Goal: Navigation & Orientation: Find specific page/section

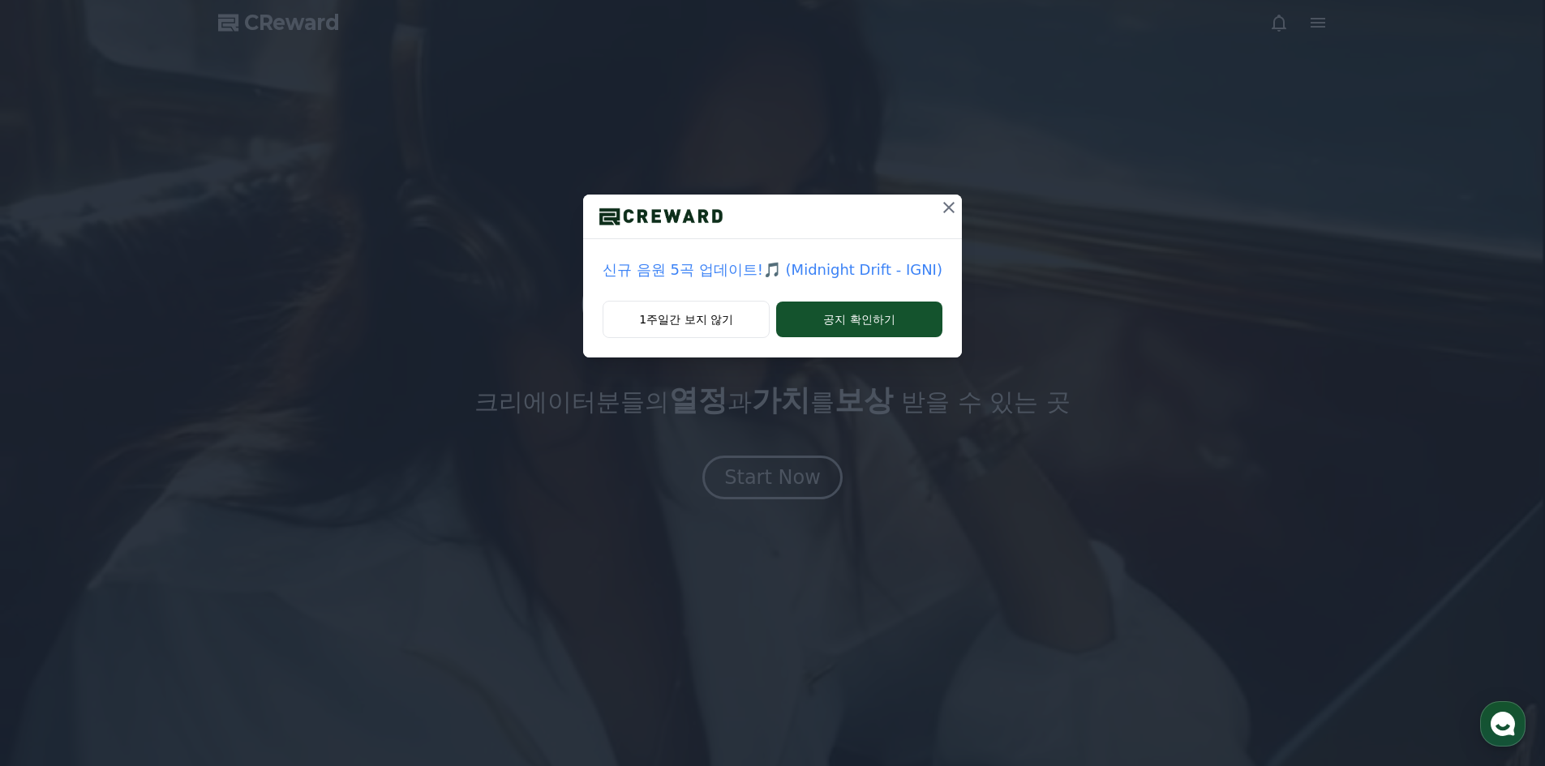
click at [957, 197] on button at bounding box center [949, 208] width 26 height 26
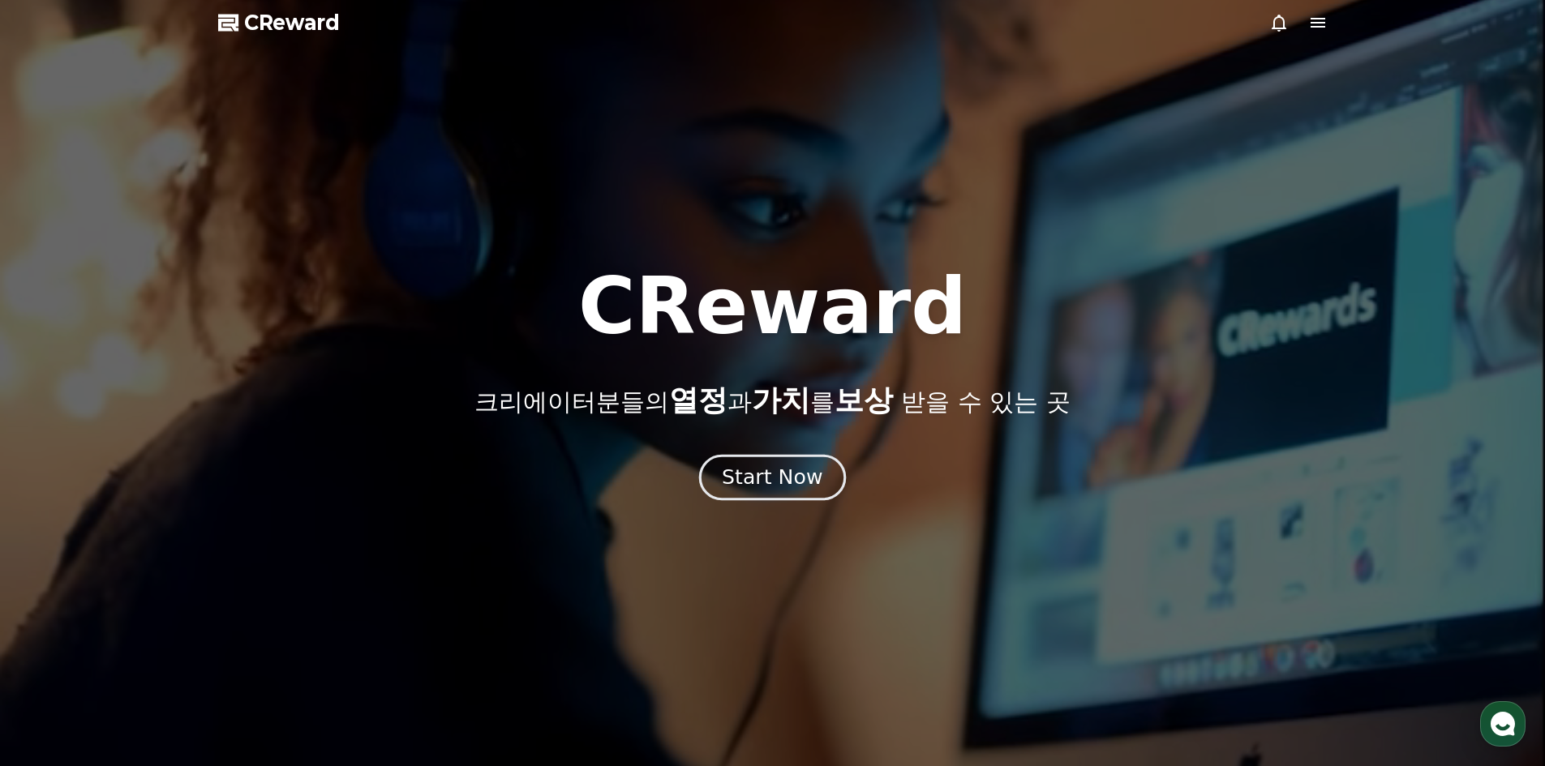
click at [785, 472] on div "Start Now" at bounding box center [772, 478] width 101 height 28
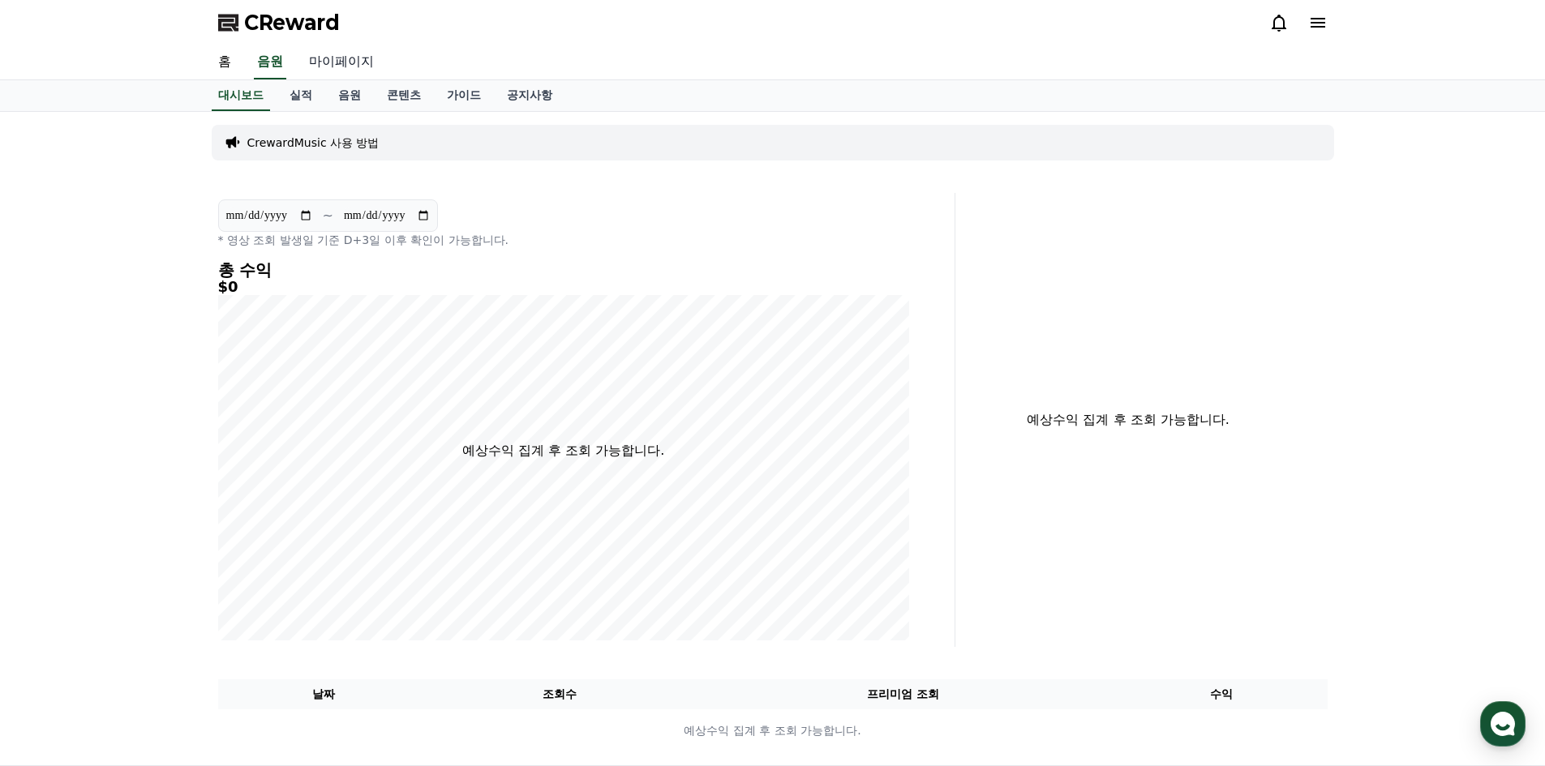
click at [315, 61] on link "마이페이지" at bounding box center [341, 62] width 91 height 34
select select "**********"
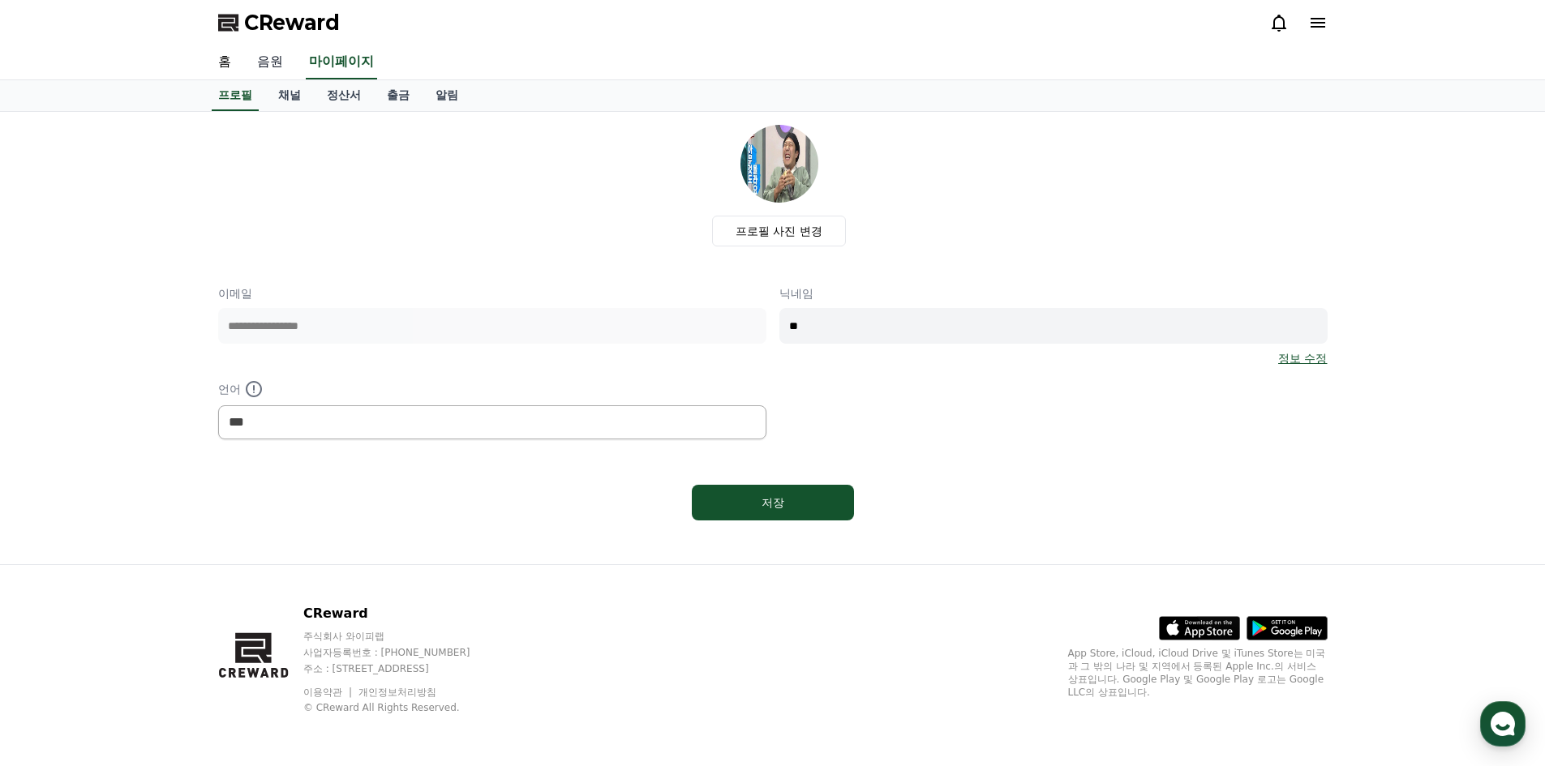
click at [263, 62] on link "음원" at bounding box center [270, 62] width 52 height 34
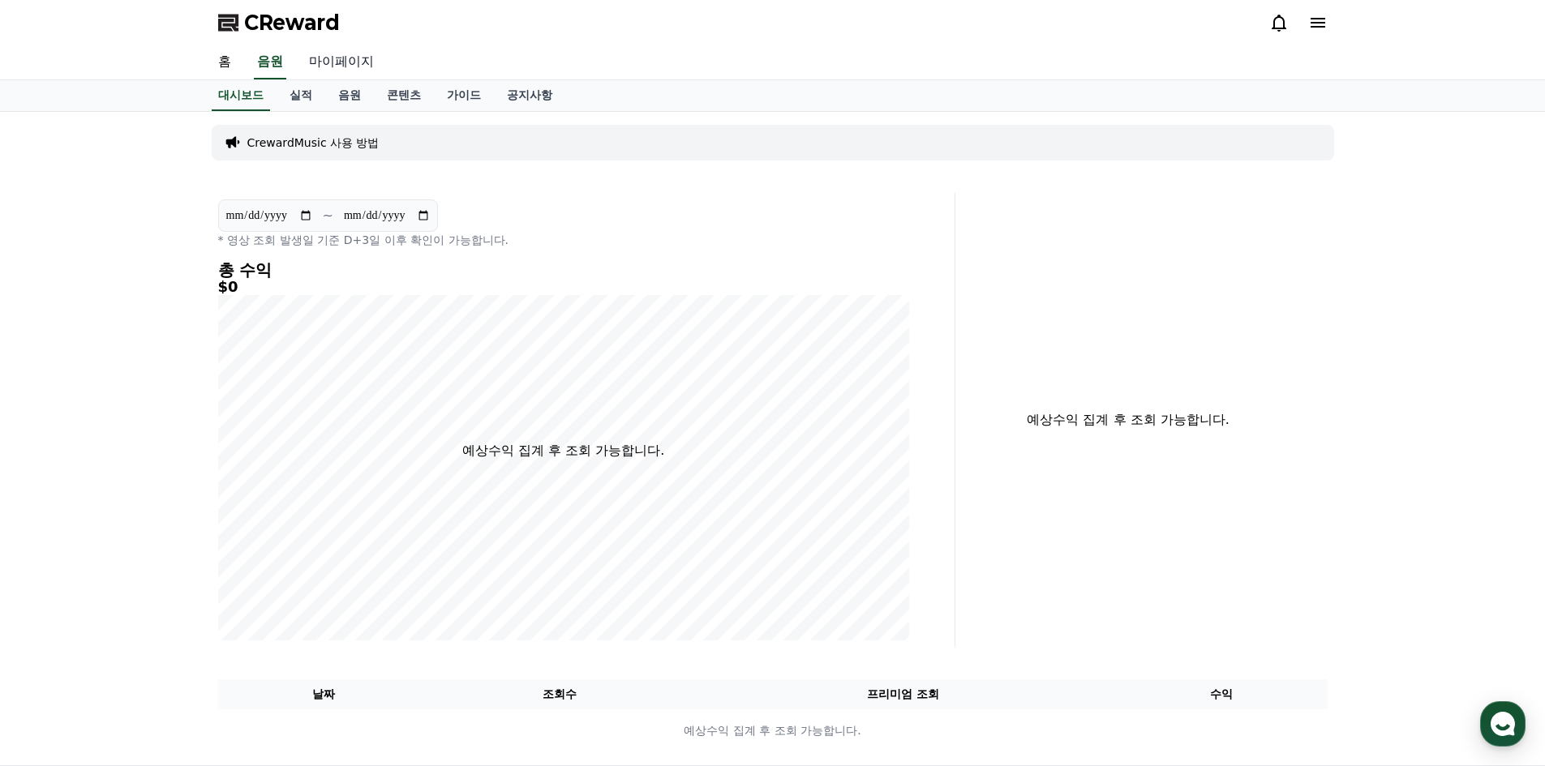
click at [341, 60] on link "마이페이지" at bounding box center [341, 62] width 91 height 34
select select "**********"
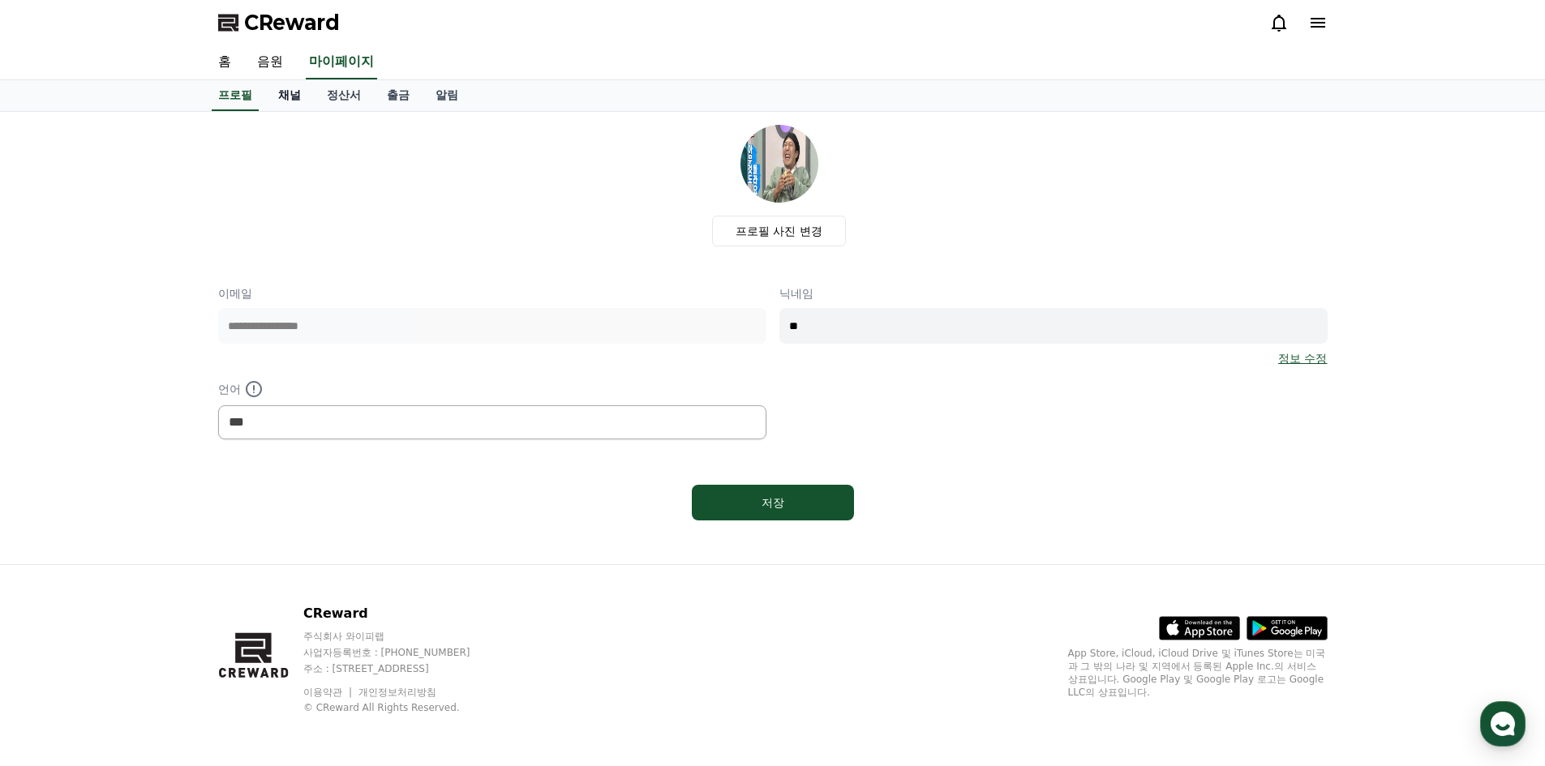
click at [299, 106] on link "채널" at bounding box center [289, 95] width 49 height 31
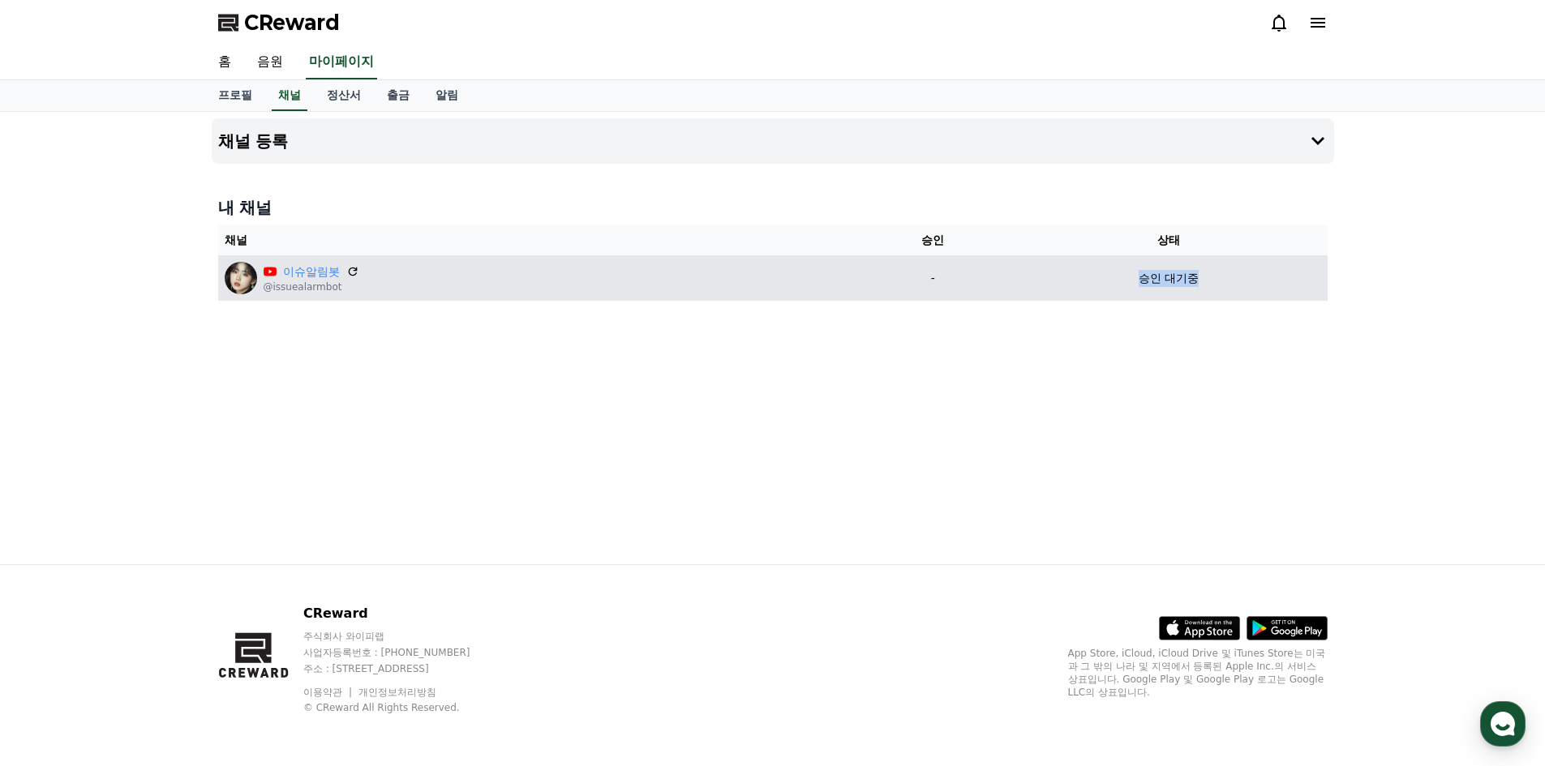
drag, startPoint x: 1141, startPoint y: 280, endPoint x: 1212, endPoint y: 281, distance: 71.4
click at [1212, 281] on div "승인 대기중" at bounding box center [1168, 278] width 304 height 17
drag, startPoint x: 1165, startPoint y: 279, endPoint x: 1307, endPoint y: 284, distance: 142.0
click at [1307, 284] on div "승인 대기중" at bounding box center [1168, 278] width 304 height 17
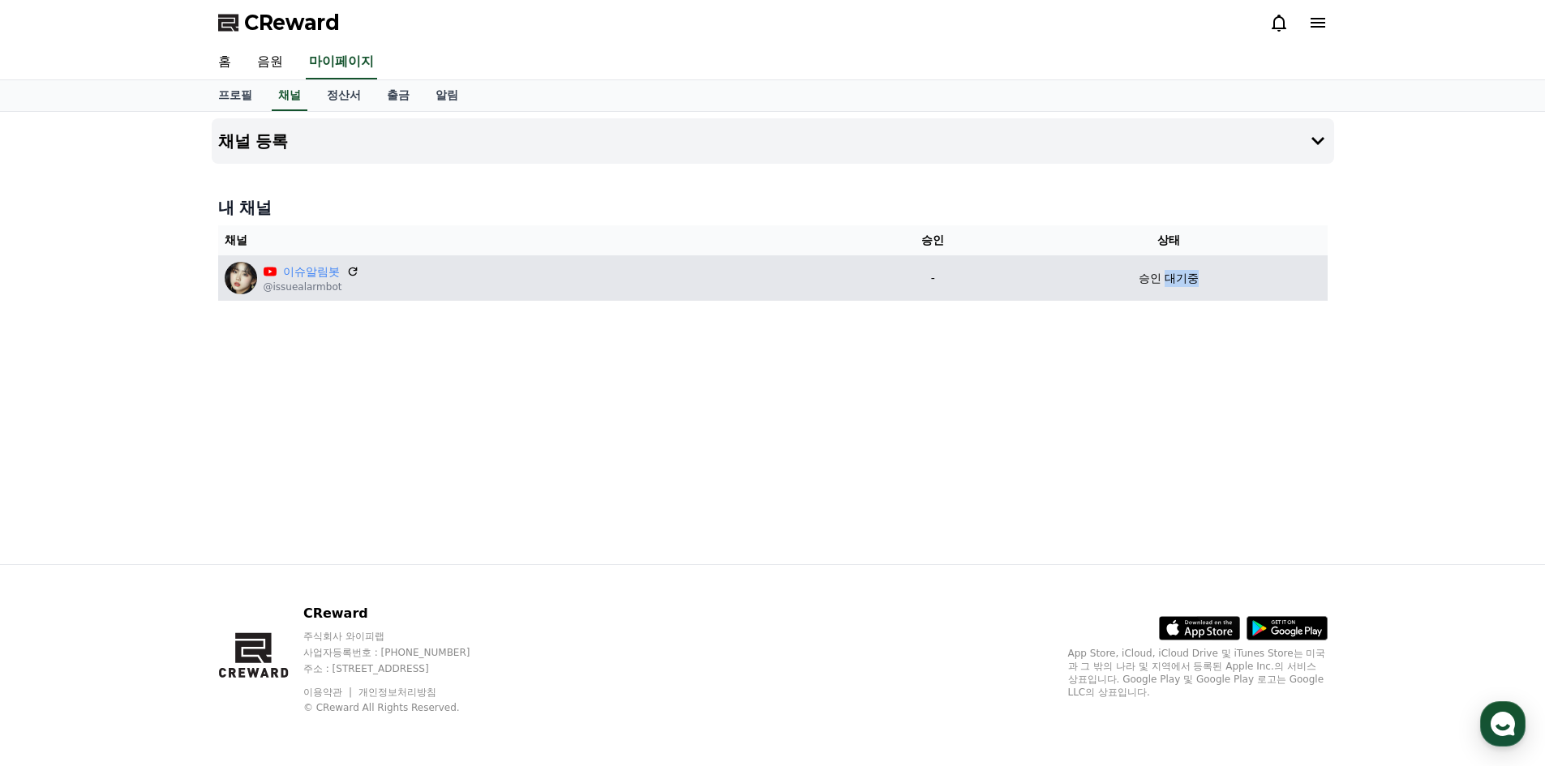
click at [1307, 284] on div "승인 대기중" at bounding box center [1168, 278] width 304 height 17
click at [357, 269] on icon at bounding box center [353, 272] width 10 height 10
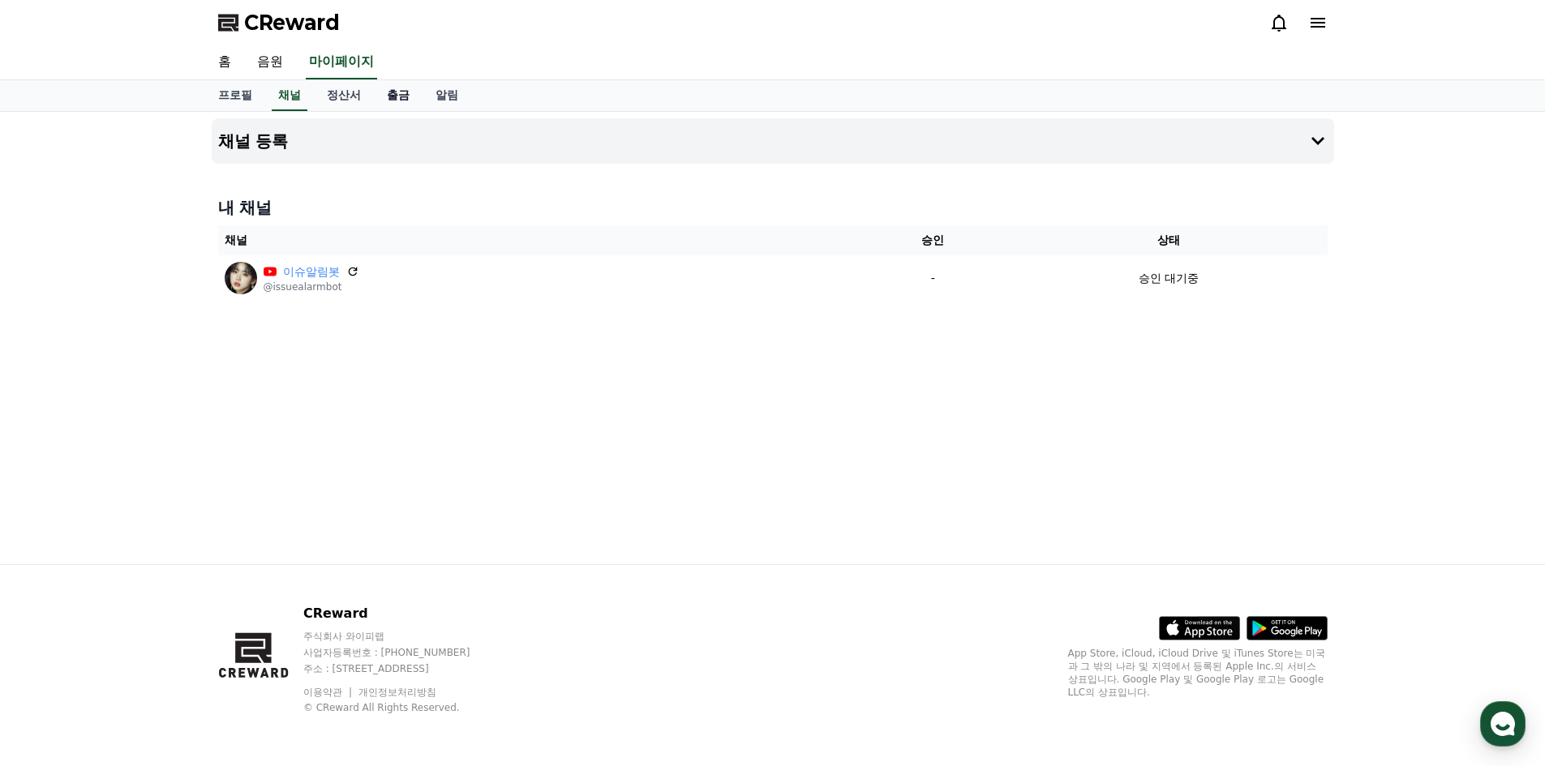
click at [394, 94] on link "출금" at bounding box center [398, 95] width 49 height 31
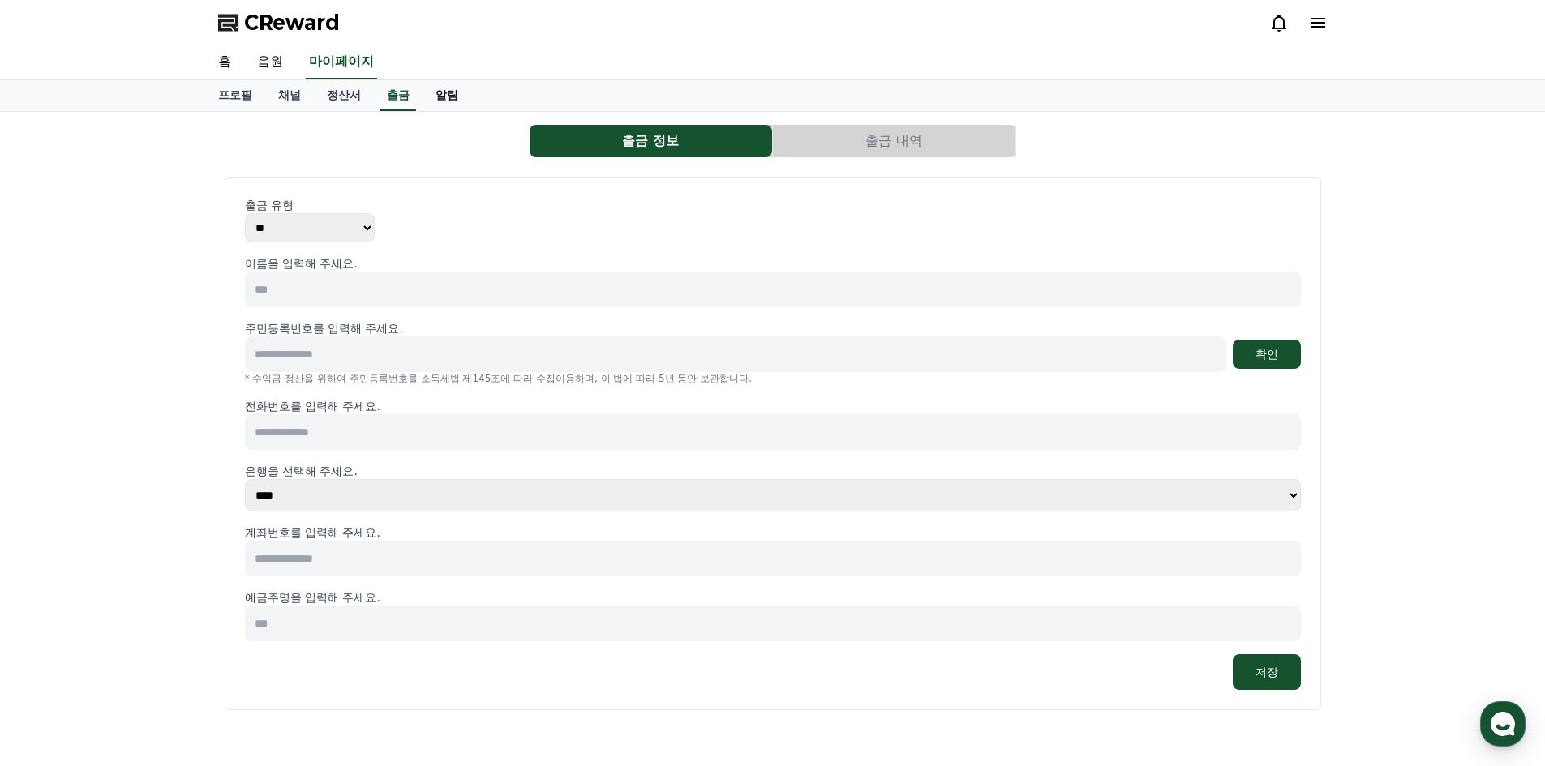
click at [435, 92] on link "알림" at bounding box center [446, 95] width 49 height 31
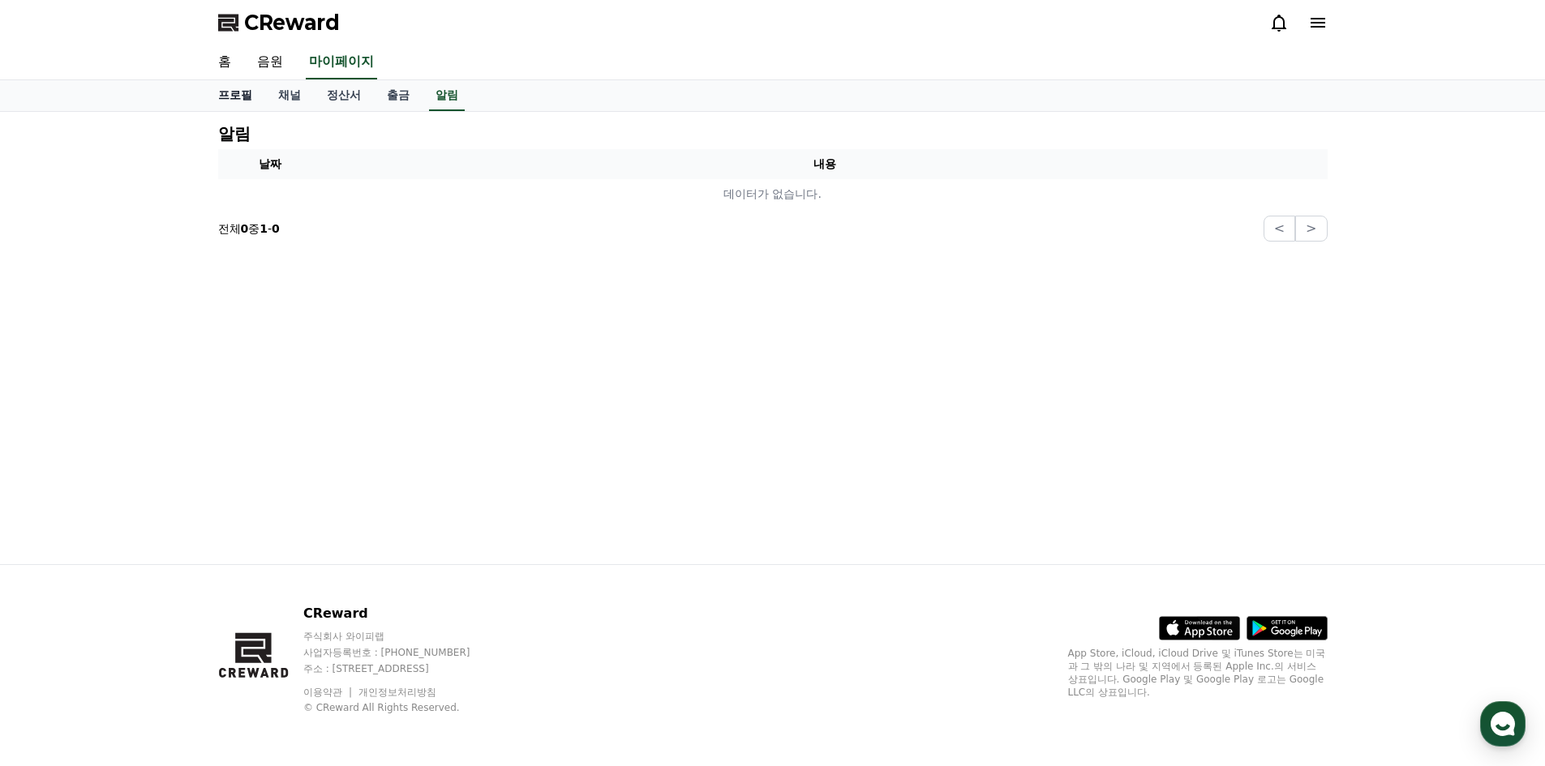
click at [225, 86] on link "프로필" at bounding box center [235, 95] width 60 height 31
select select "**********"
